Goal: Navigation & Orientation: Find specific page/section

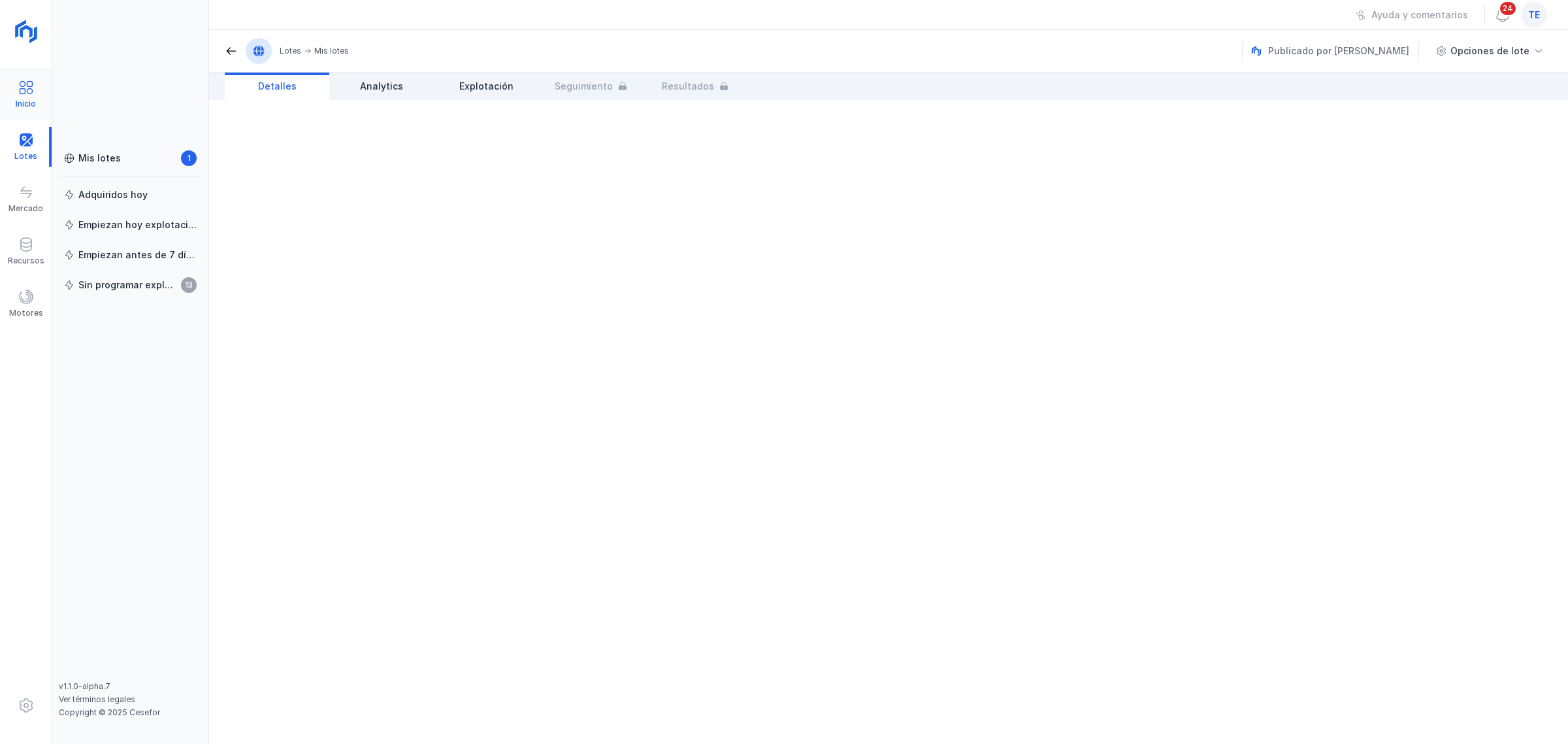
click at [24, 89] on span at bounding box center [26, 87] width 16 height 16
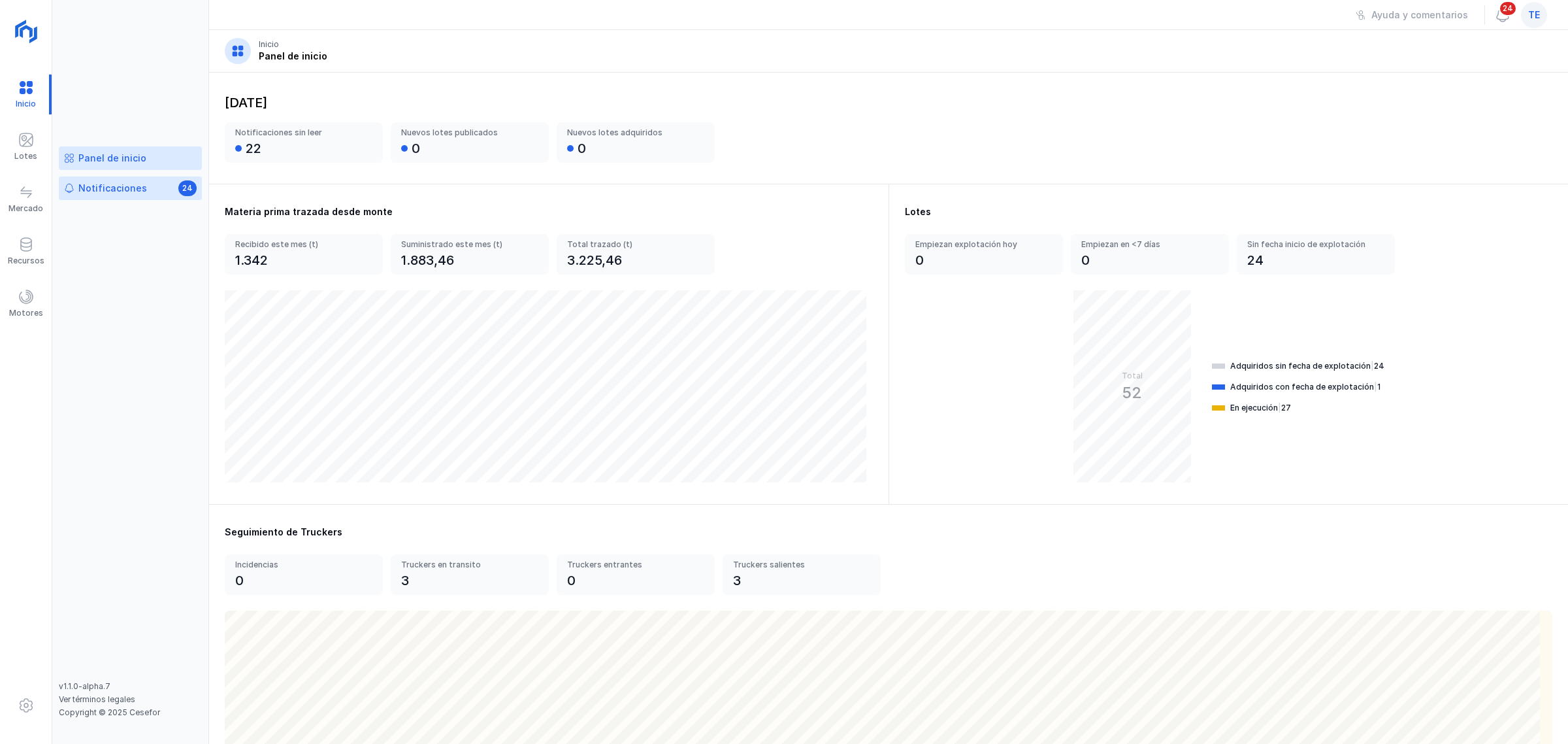
click at [143, 195] on link "Notificaciones 24" at bounding box center [130, 188] width 143 height 24
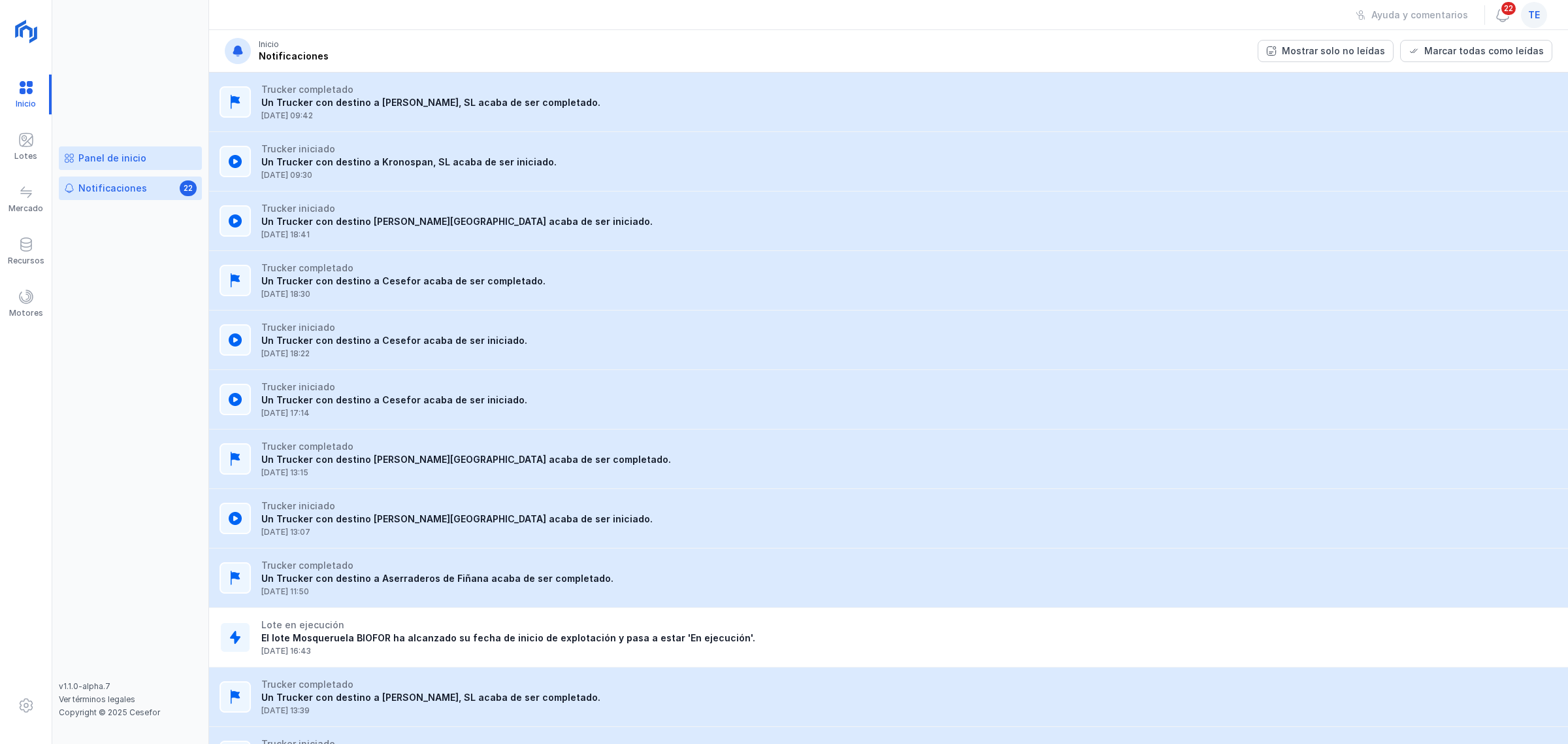
click at [138, 161] on div "Panel de inicio" at bounding box center [112, 158] width 68 height 13
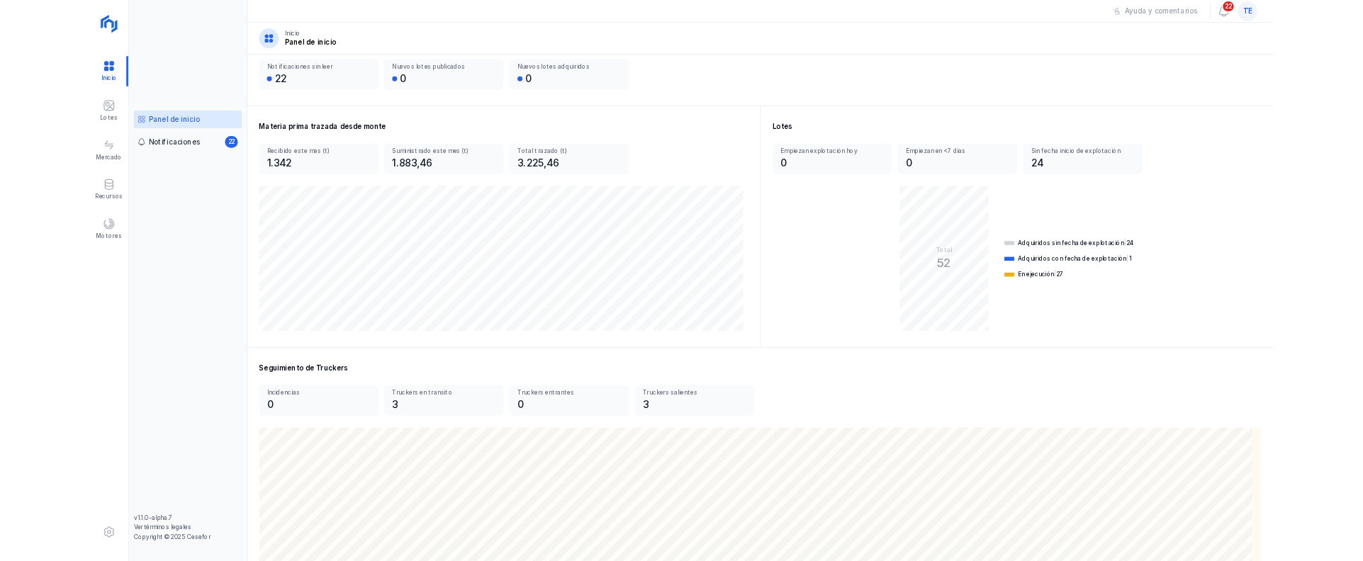
scroll to position [89, 0]
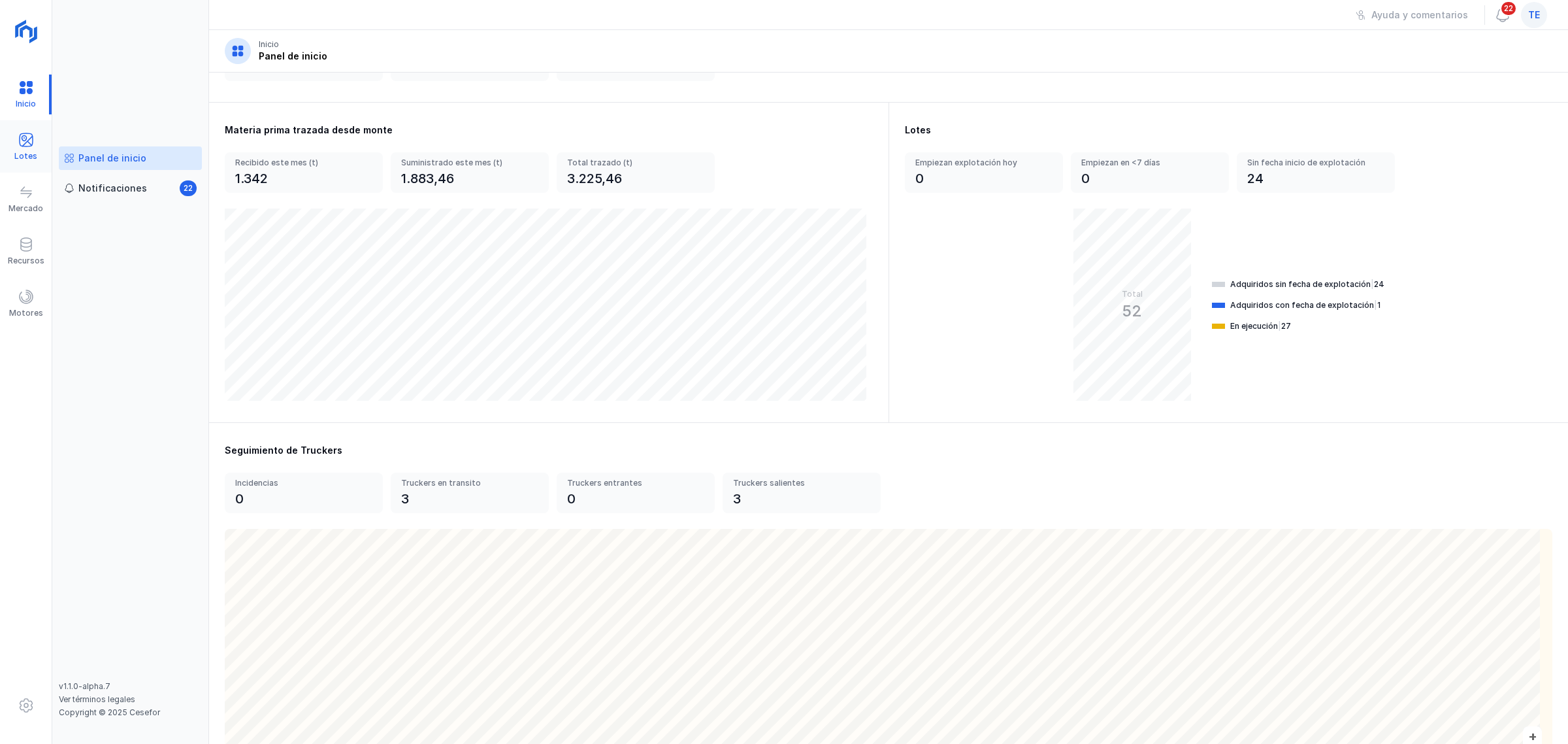
click at [24, 137] on span at bounding box center [26, 139] width 16 height 16
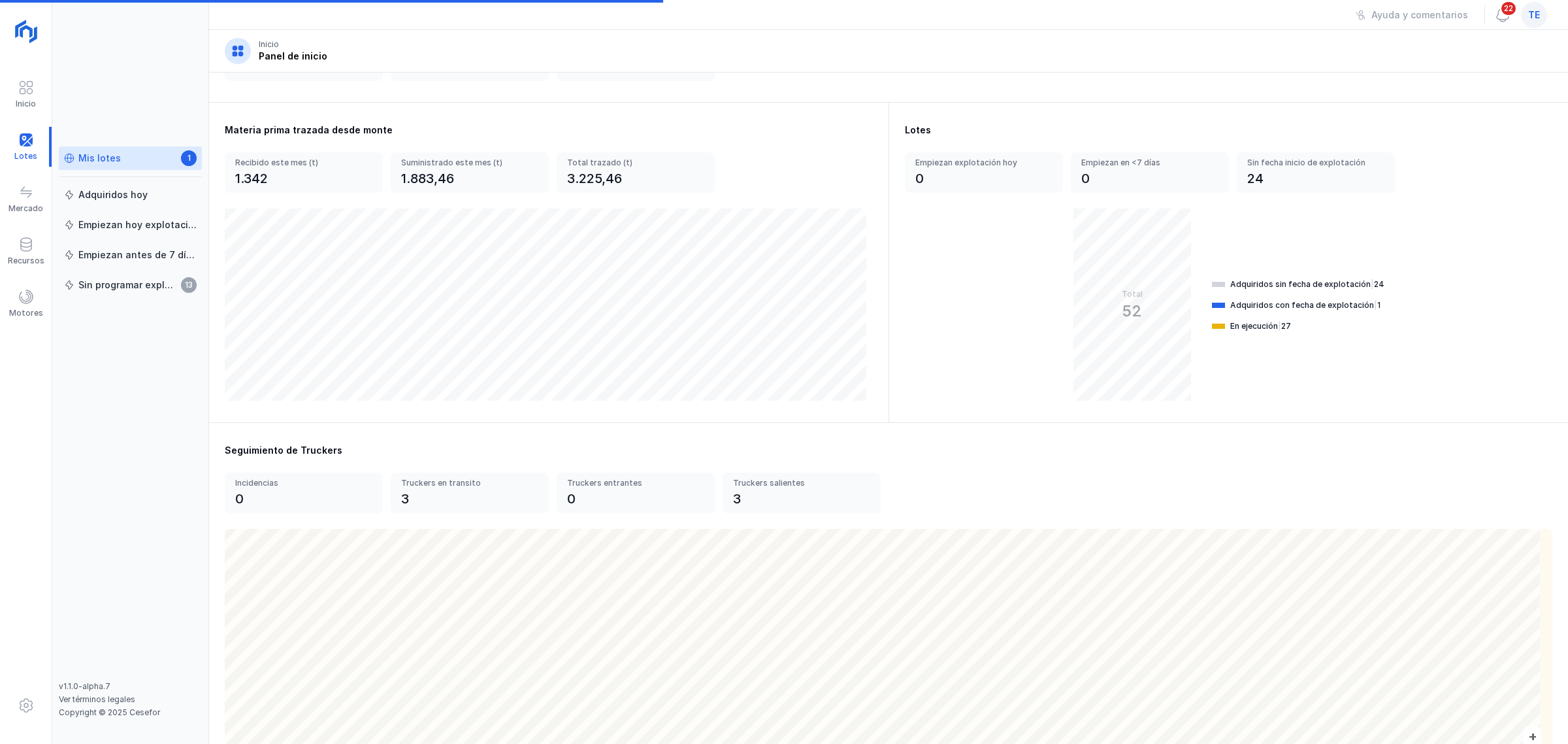
click at [93, 159] on div "Mis lotes" at bounding box center [100, 158] width 42 height 13
